Goal: Find specific page/section: Find specific page/section

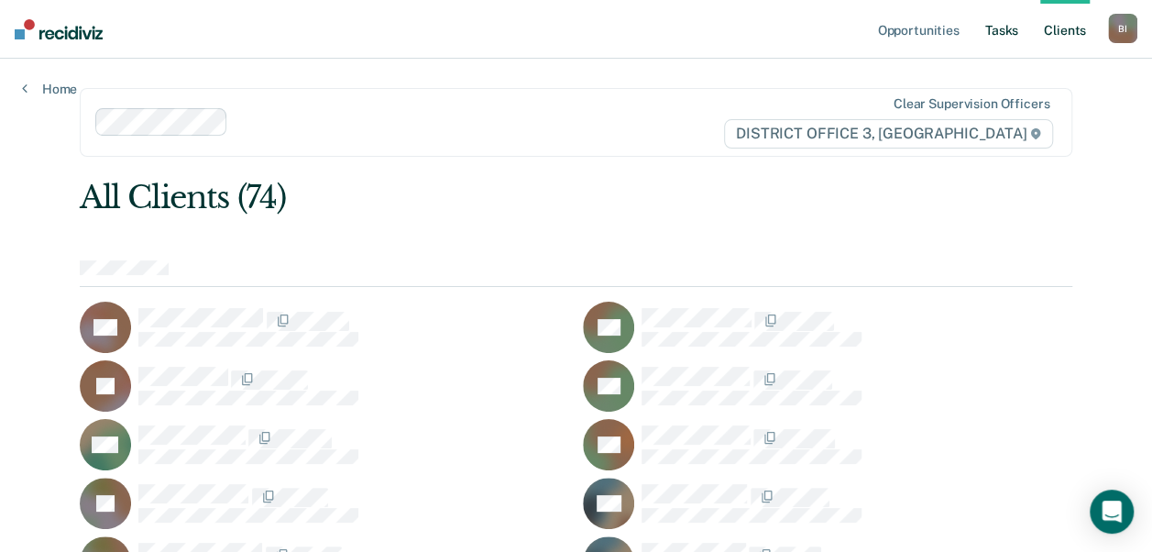
click at [1004, 47] on link "Tasks" at bounding box center [1002, 29] width 40 height 59
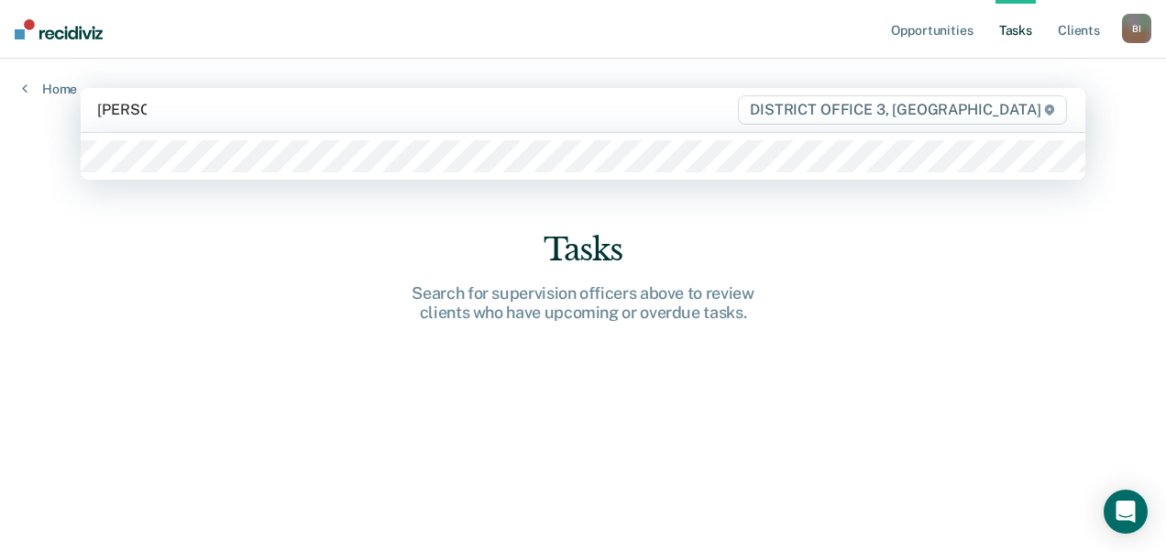
type input "lammer"
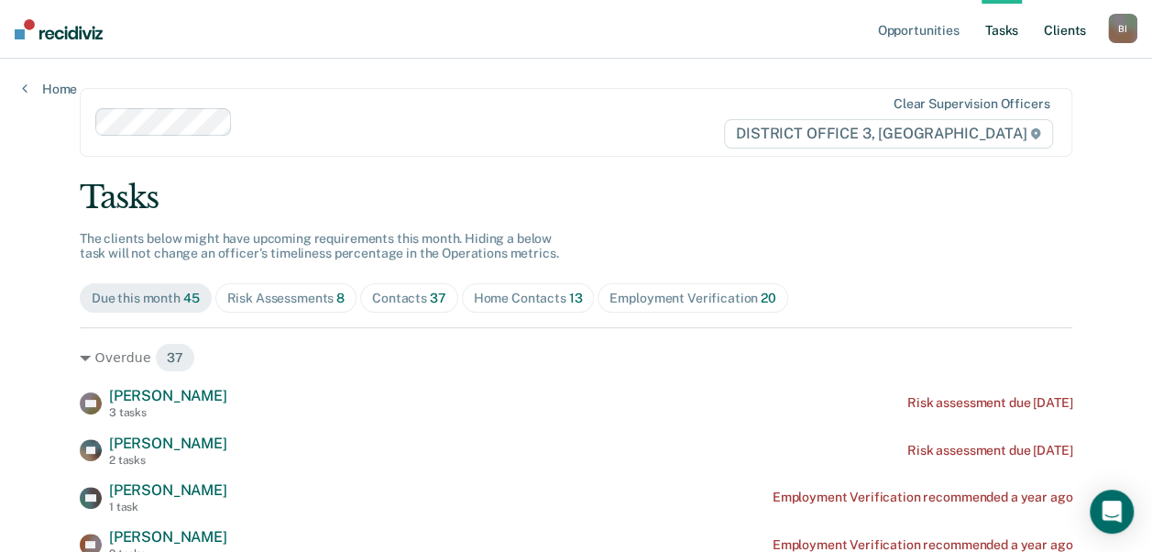
click at [1069, 27] on link "Client s" at bounding box center [1064, 29] width 49 height 59
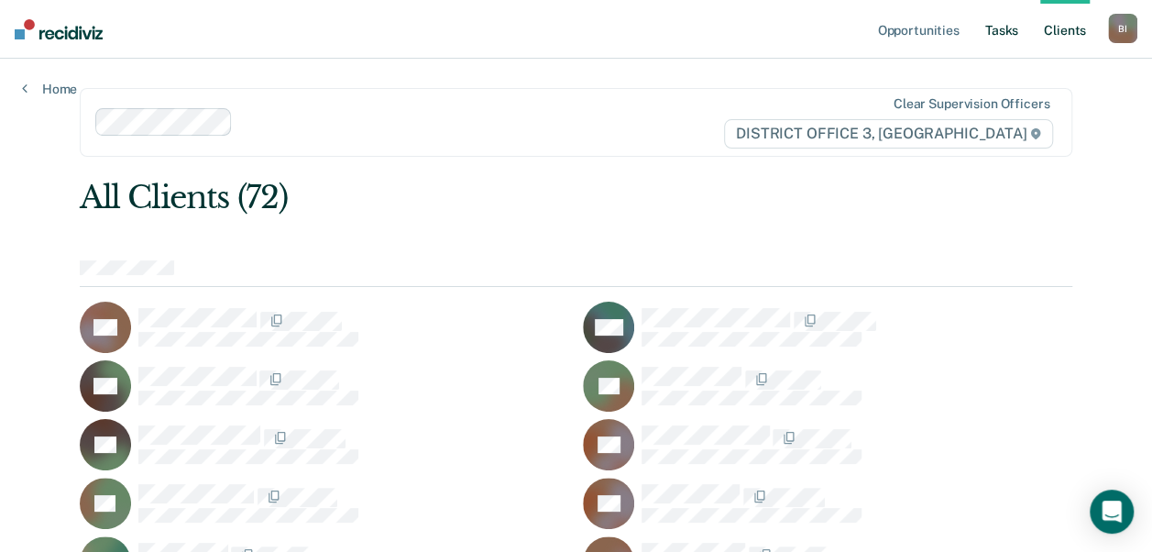
click at [1011, 27] on link "Tasks" at bounding box center [1002, 29] width 40 height 59
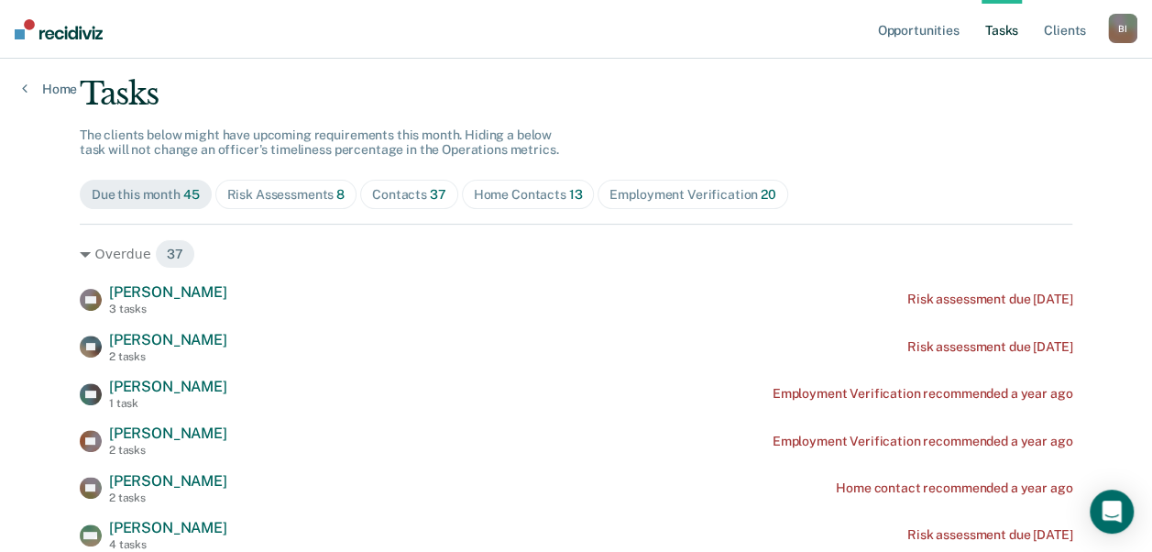
scroll to position [104, 0]
